Goal: Find specific page/section: Find specific page/section

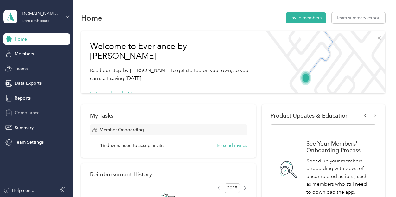
click at [35, 116] on div "Compliance" at bounding box center [36, 112] width 66 height 11
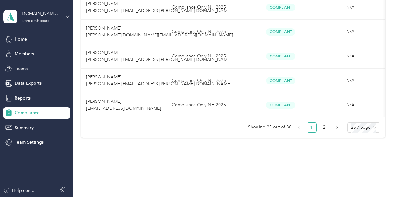
scroll to position [641, 0]
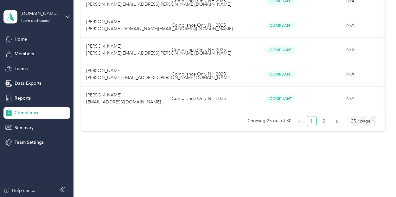
click at [357, 119] on span "25 / page" at bounding box center [363, 120] width 25 height 9
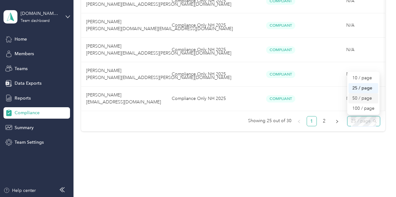
click at [362, 99] on div "50 / page" at bounding box center [363, 98] width 22 height 7
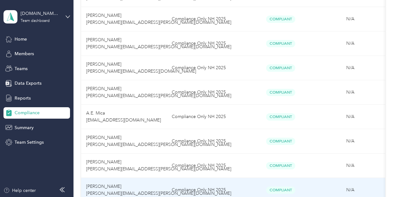
scroll to position [288, 0]
